Goal: Task Accomplishment & Management: Complete application form

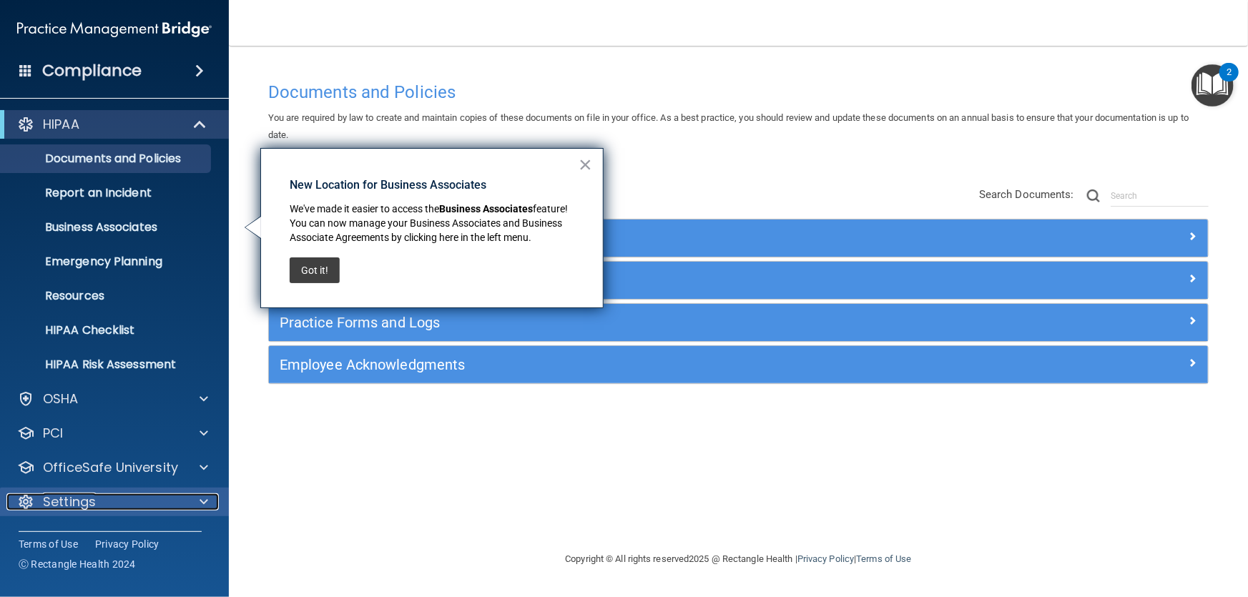
click at [197, 499] on div at bounding box center [202, 502] width 36 height 17
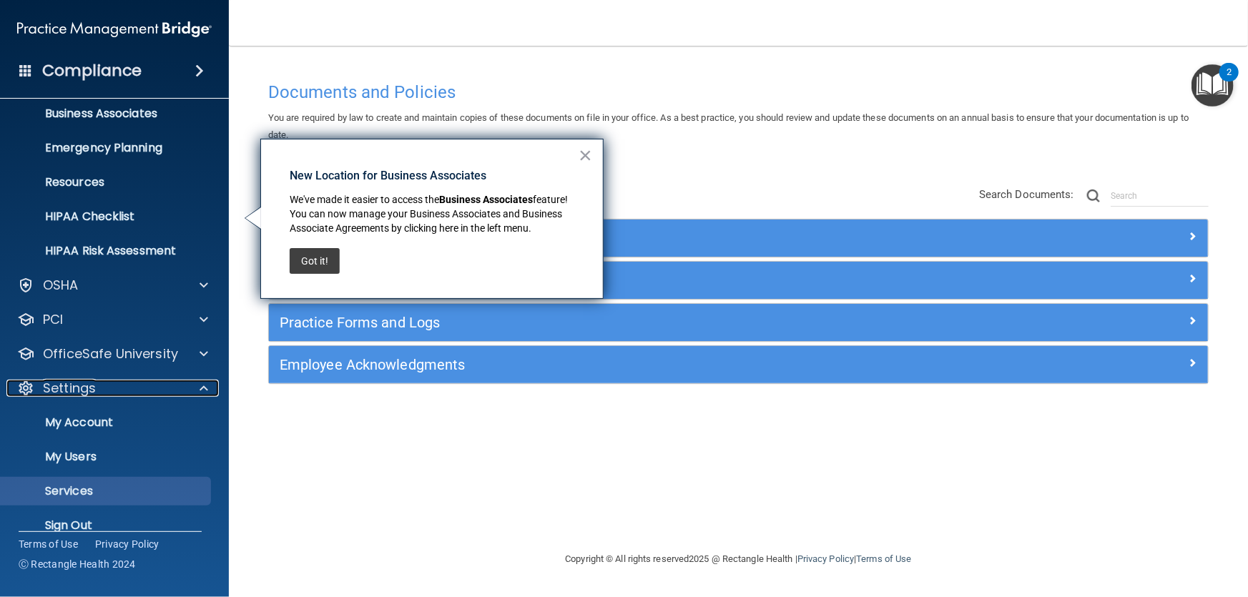
scroll to position [132, 0]
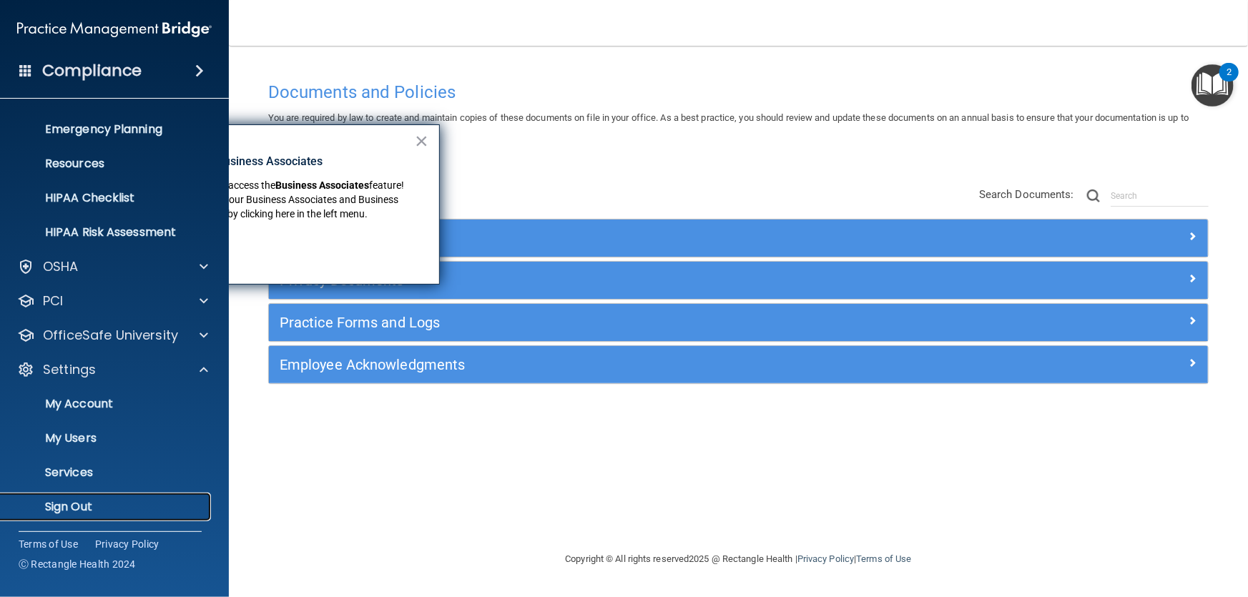
click at [94, 504] on p "Sign Out" at bounding box center [106, 507] width 195 height 14
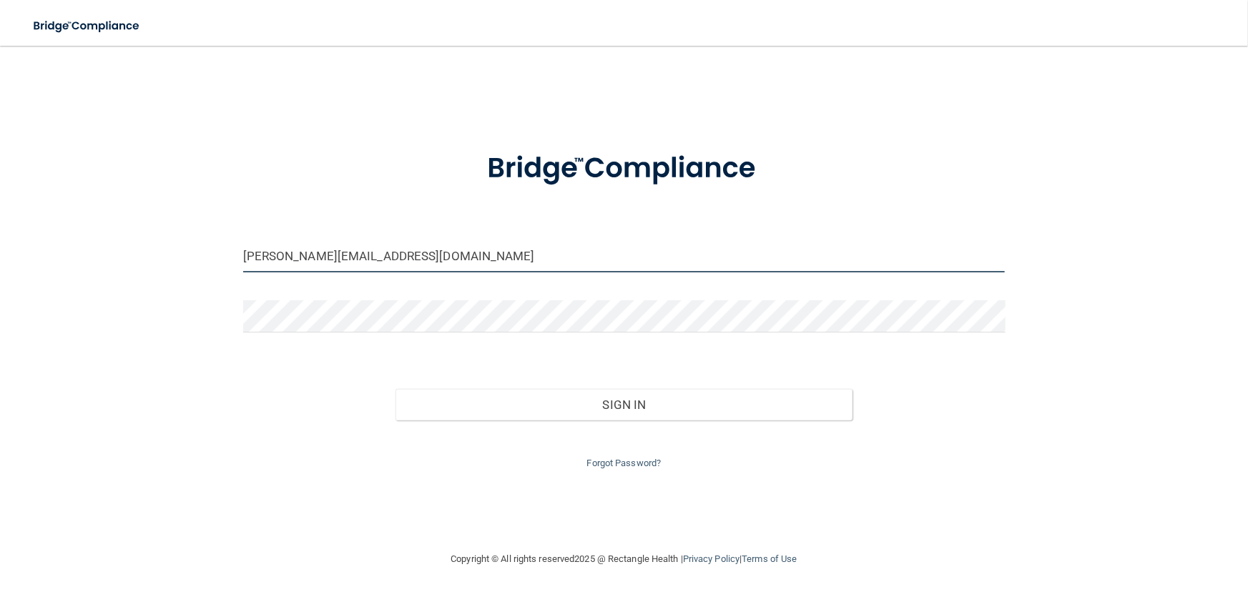
click at [542, 253] on input "[PERSON_NAME][EMAIL_ADDRESS][DOMAIN_NAME]" at bounding box center [624, 256] width 762 height 32
type input "[EMAIL_ADDRESS][DOMAIN_NAME]"
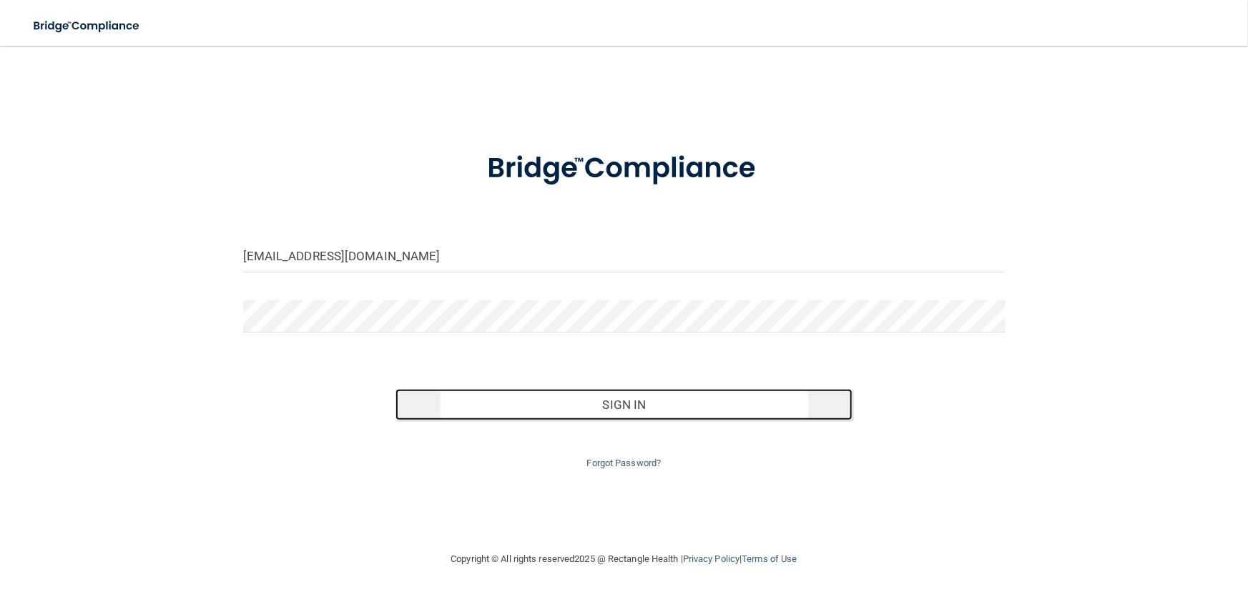
click at [614, 398] on button "Sign In" at bounding box center [624, 404] width 457 height 31
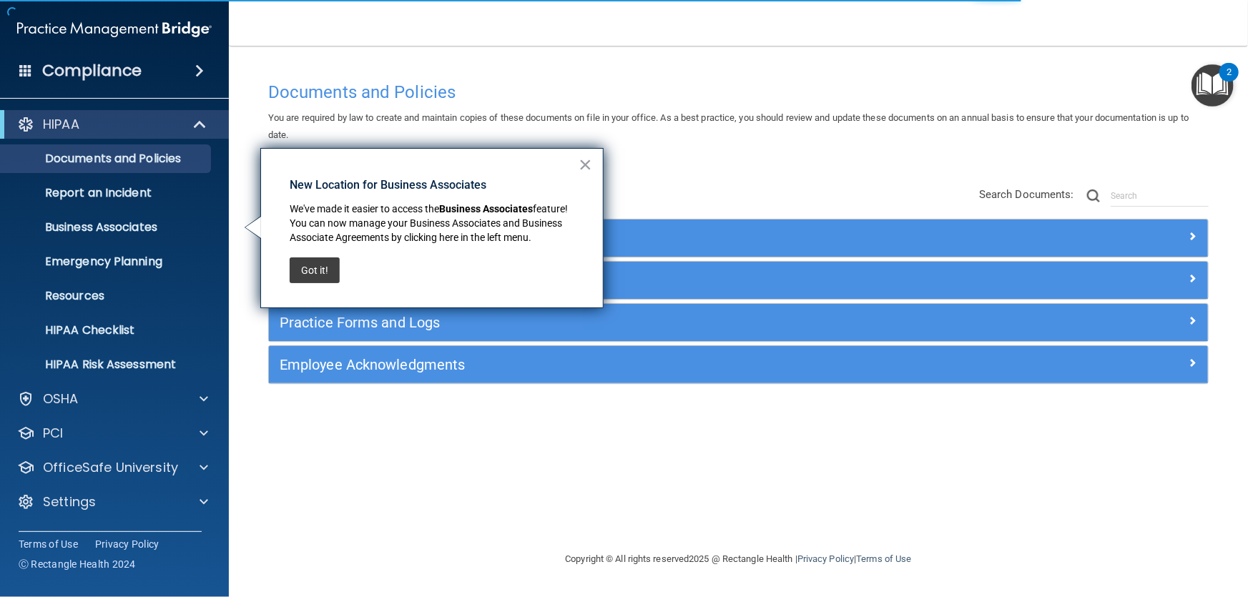
drag, startPoint x: 320, startPoint y: 265, endPoint x: 346, endPoint y: 283, distance: 31.3
click at [320, 265] on button "Got it!" at bounding box center [315, 270] width 50 height 26
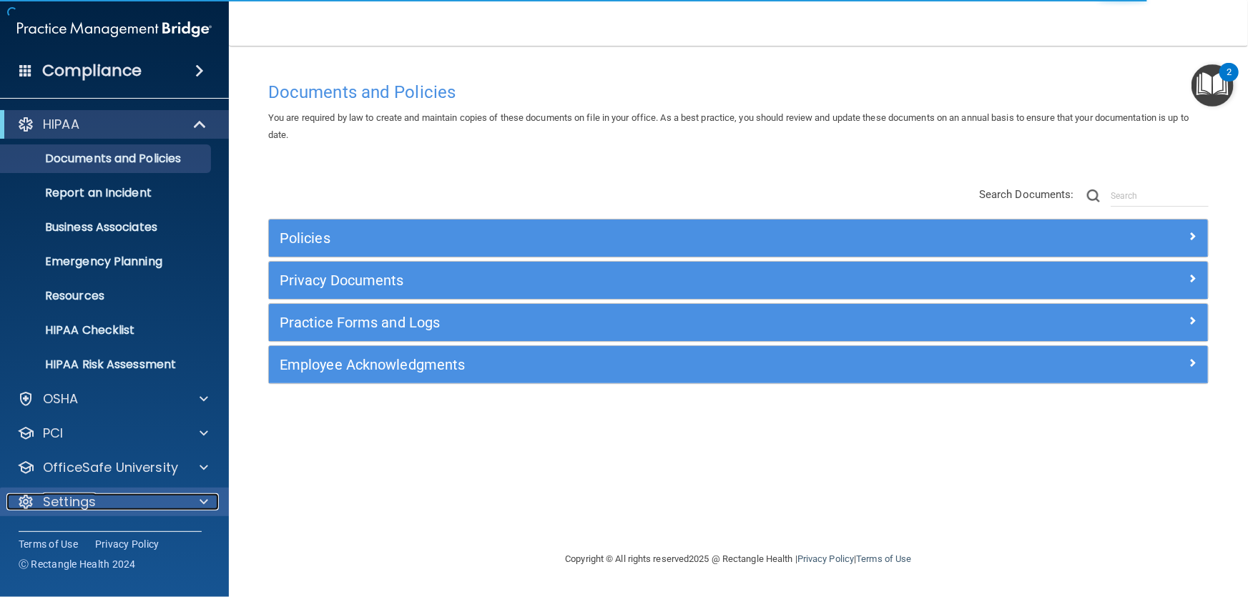
click at [200, 494] on span at bounding box center [204, 502] width 9 height 17
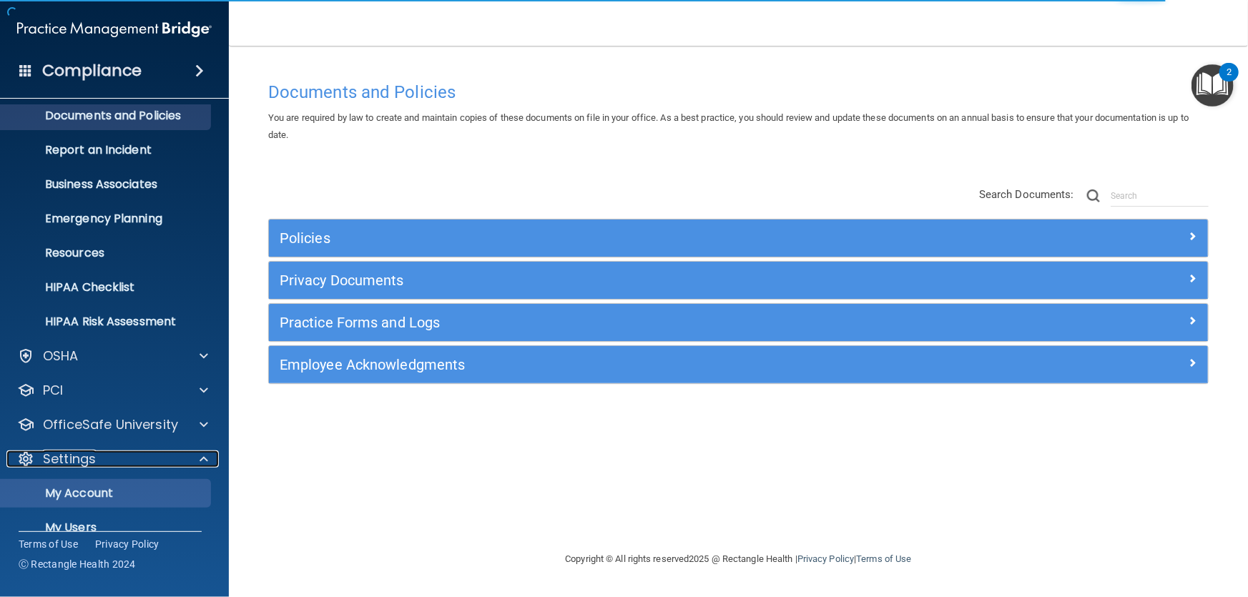
scroll to position [132, 0]
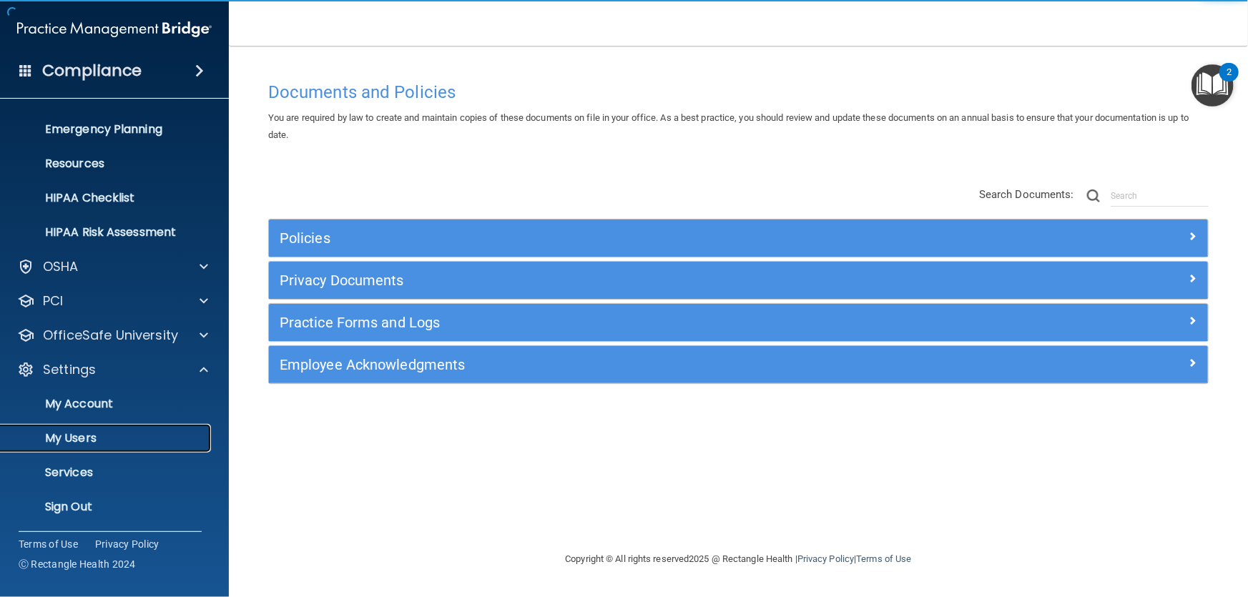
click at [85, 432] on p "My Users" at bounding box center [106, 438] width 195 height 14
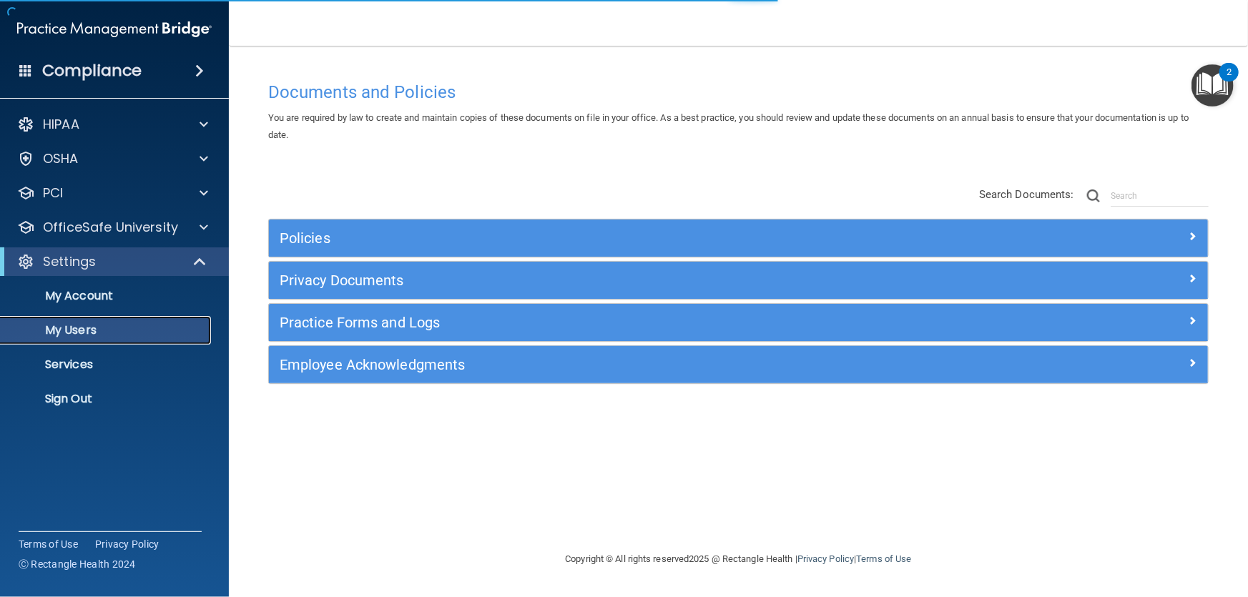
select select "20"
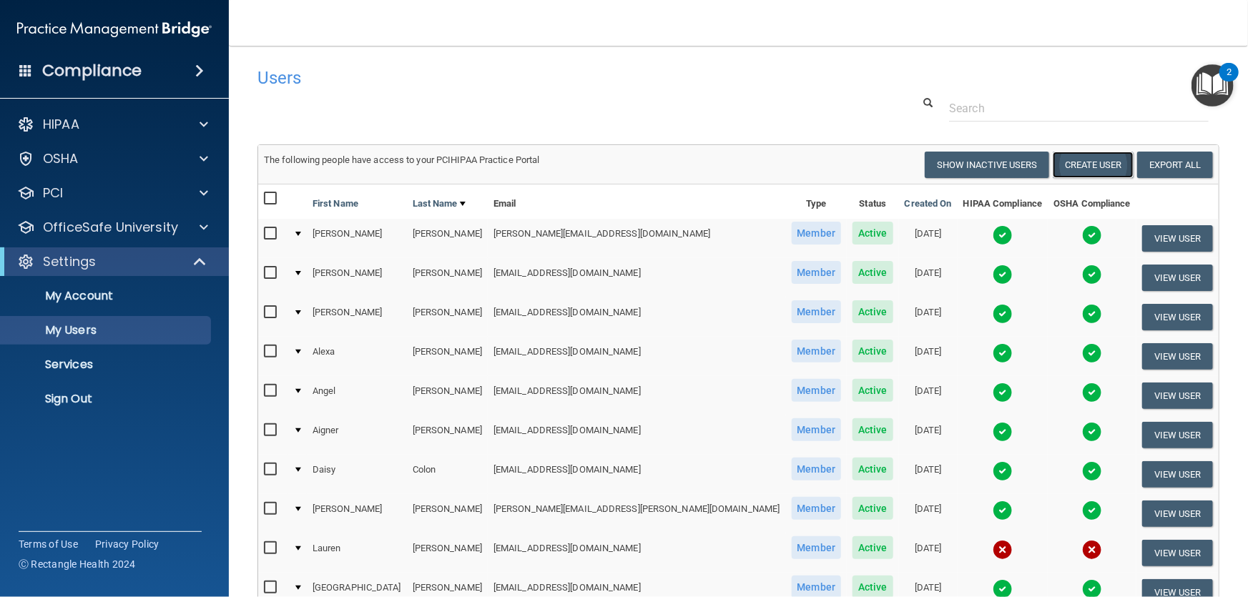
click at [1088, 163] on button "Create User" at bounding box center [1093, 165] width 81 height 26
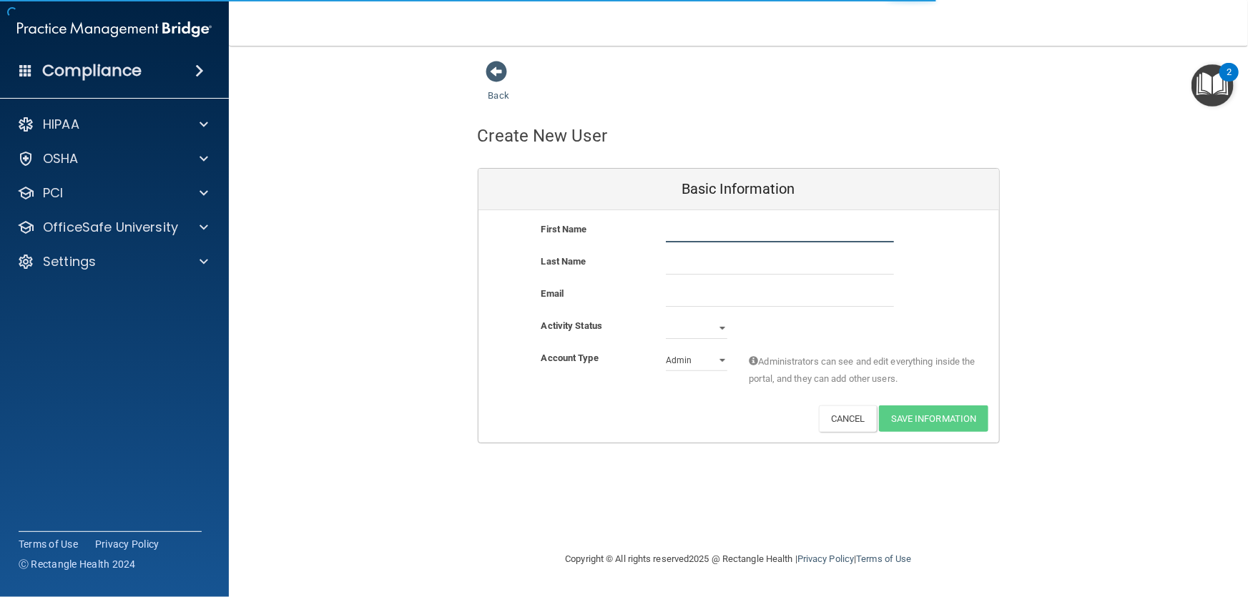
click at [717, 232] on input "text" at bounding box center [780, 231] width 228 height 21
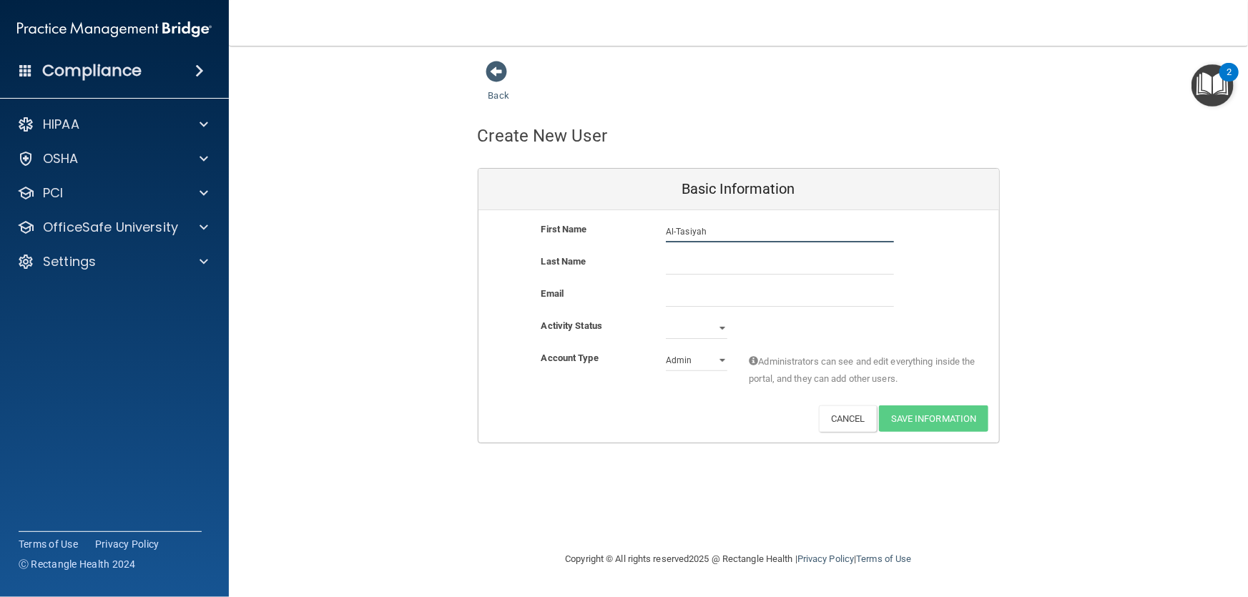
type input "Al-Tasiyah"
type input "[PERSON_NAME]"
type input "h"
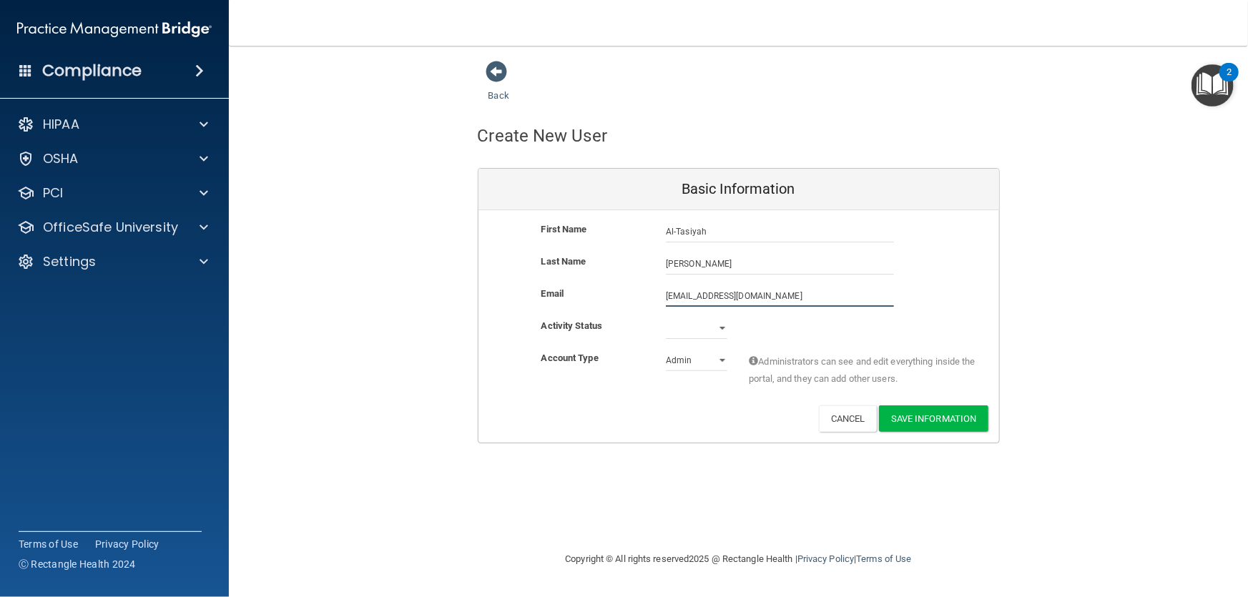
type input "[EMAIL_ADDRESS][DOMAIN_NAME]"
click at [715, 325] on select "Active Inactive" at bounding box center [697, 328] width 62 height 21
select select "active"
click at [666, 318] on select "Active Inactive" at bounding box center [697, 328] width 62 height 21
click at [707, 364] on select "Admin Member" at bounding box center [697, 360] width 62 height 21
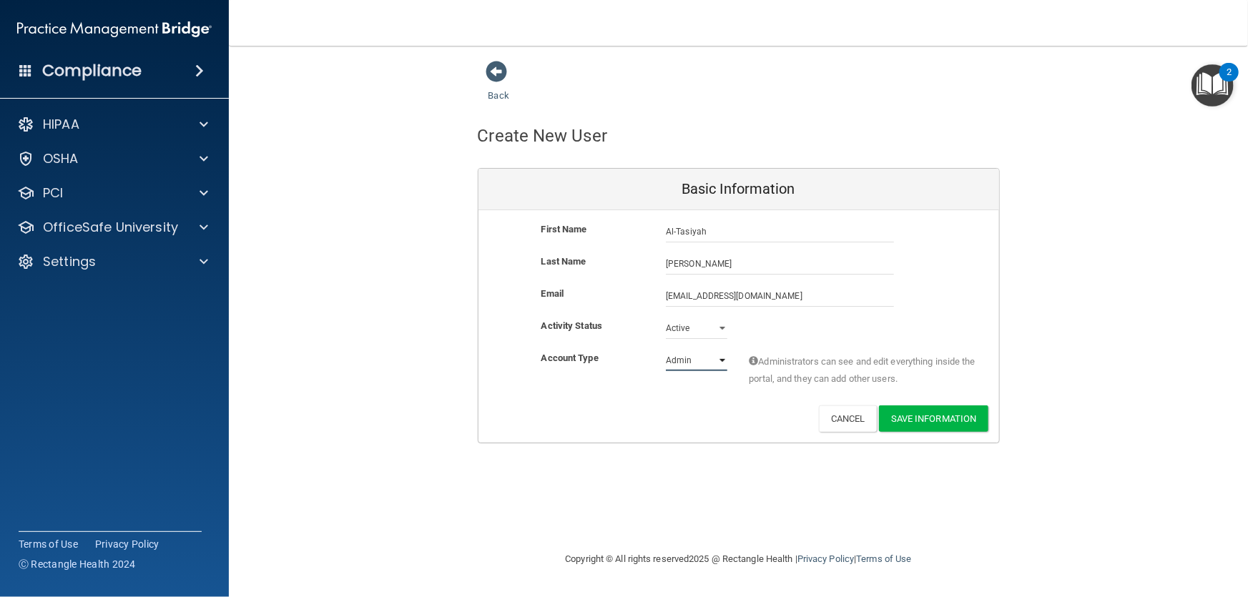
select select "practice_member"
click at [666, 350] on select "Admin Member" at bounding box center [697, 360] width 62 height 21
click at [916, 420] on button "Save Information" at bounding box center [933, 419] width 109 height 26
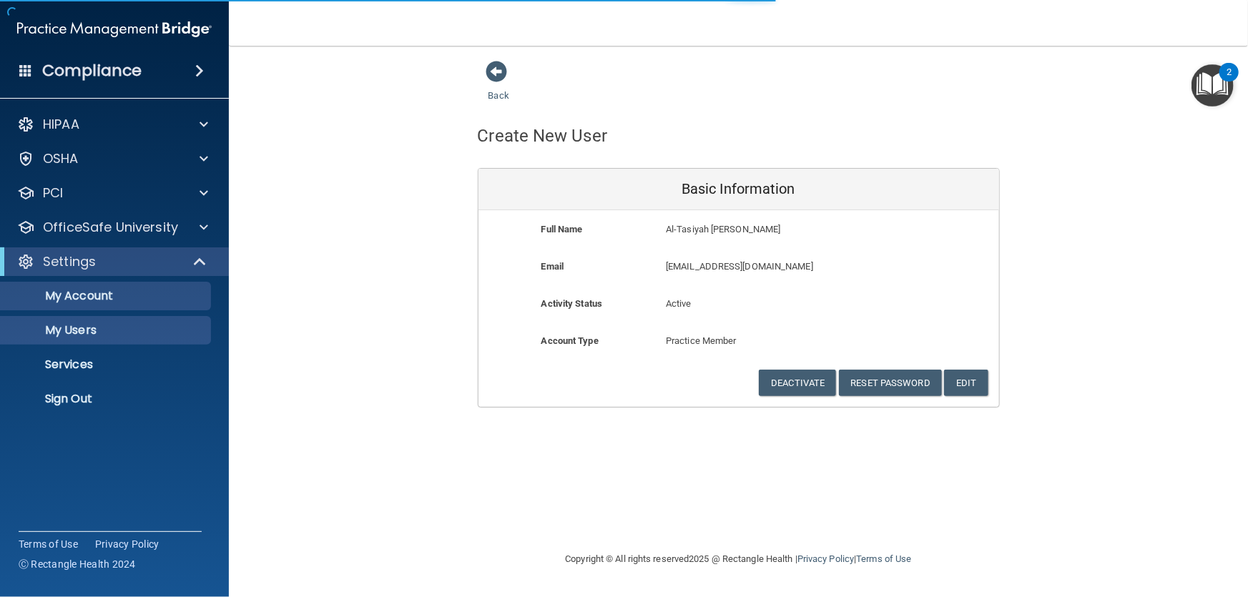
select select "20"
